Goal: Transaction & Acquisition: Purchase product/service

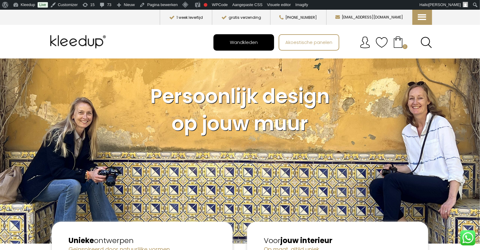
click at [252, 41] on span "Wandkleden" at bounding box center [243, 42] width 35 height 12
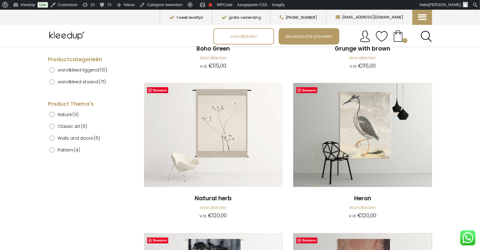
scroll to position [3450, 0]
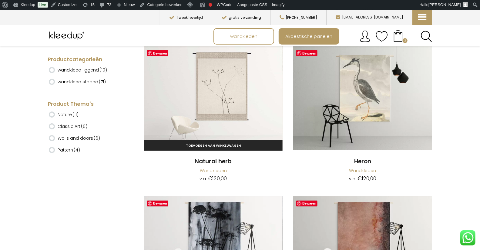
click at [226, 166] on h2 "Natural herb" at bounding box center [213, 162] width 139 height 8
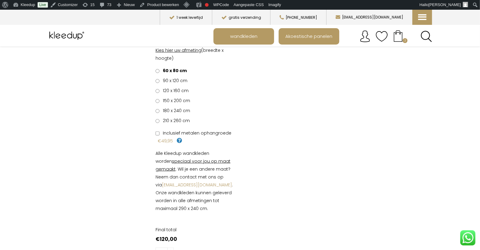
scroll to position [233, 0]
